Goal: Task Accomplishment & Management: Manage account settings

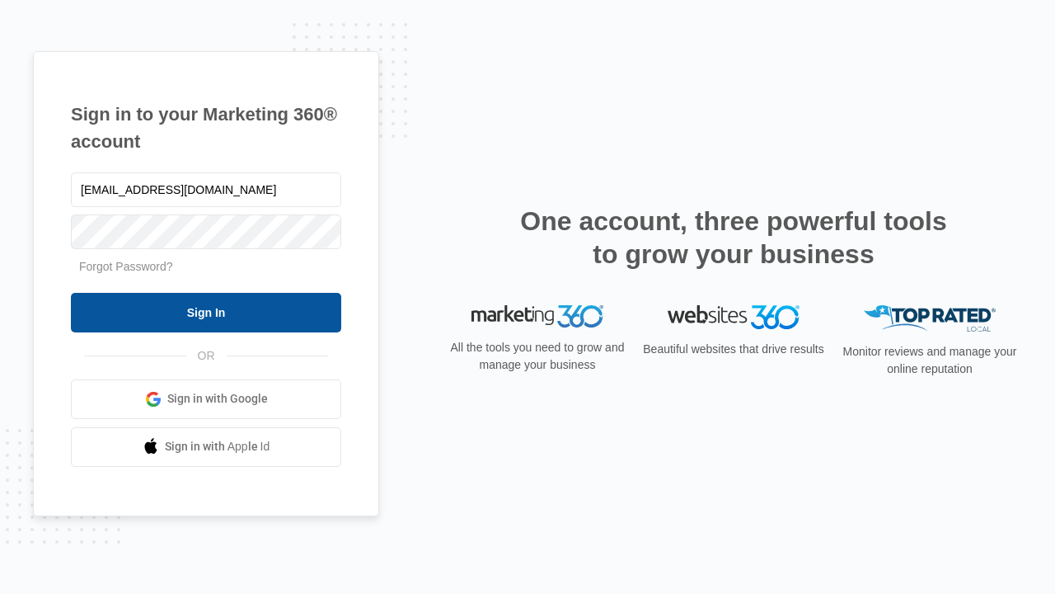
click at [206, 312] on input "Sign In" at bounding box center [206, 313] width 270 height 40
